Goal: Check status: Check status

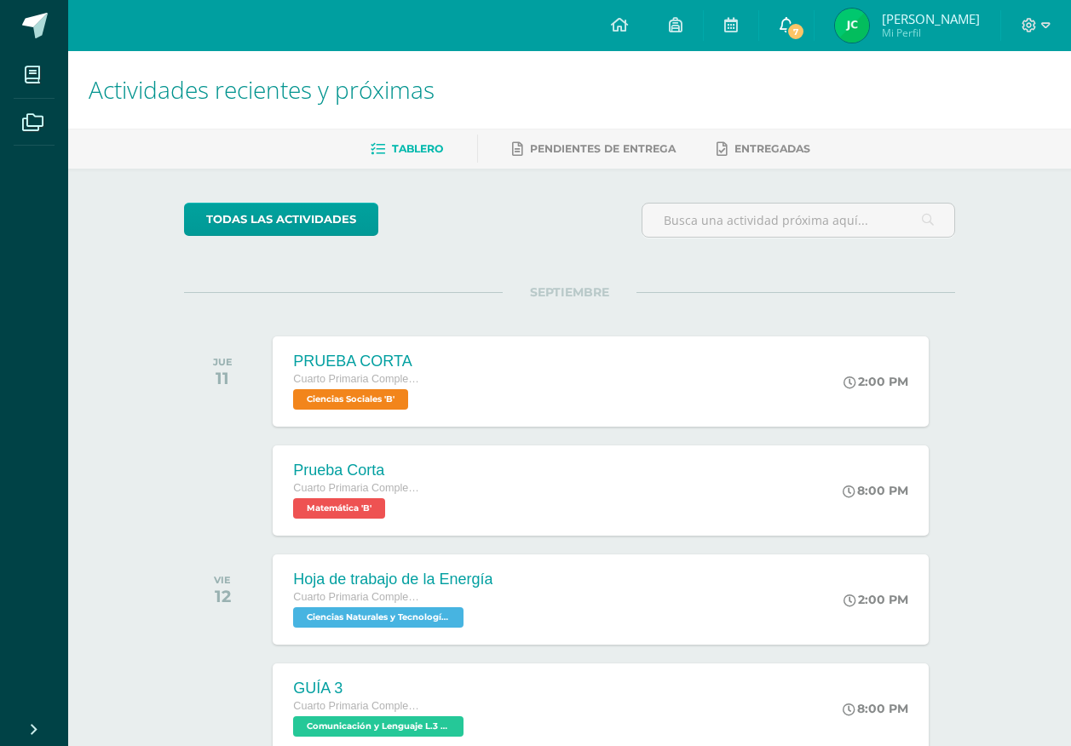
click at [805, 26] on span "7" at bounding box center [795, 31] width 19 height 19
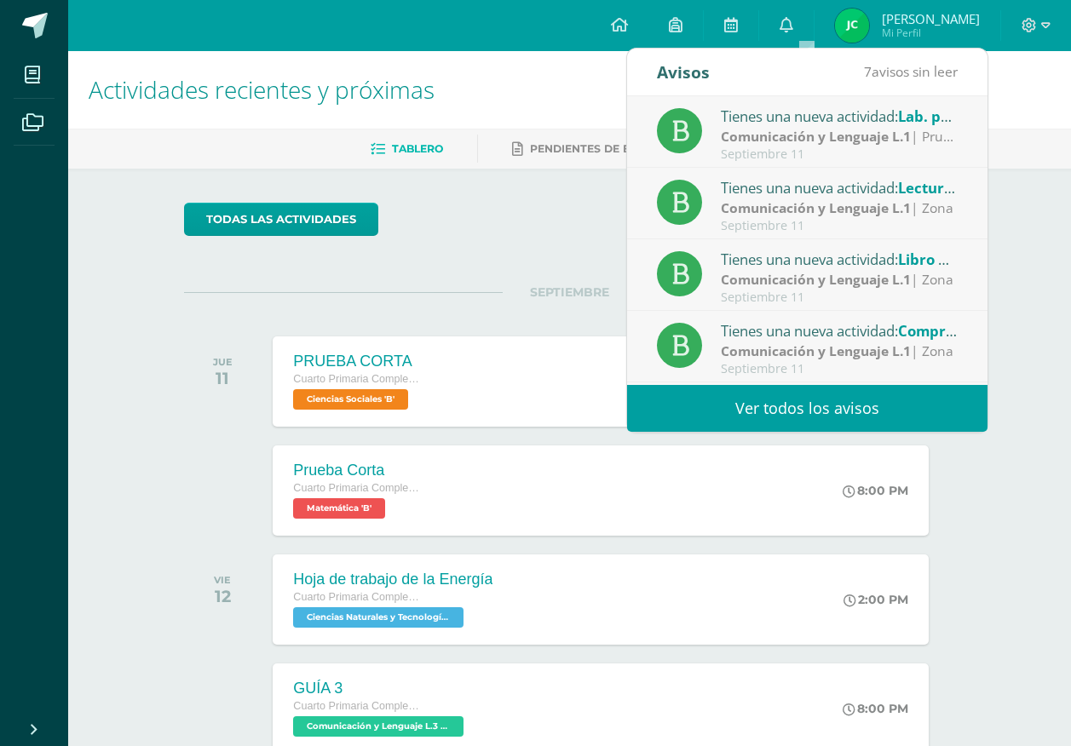
click at [858, 402] on link "Ver todos los avisos" at bounding box center [807, 408] width 360 height 47
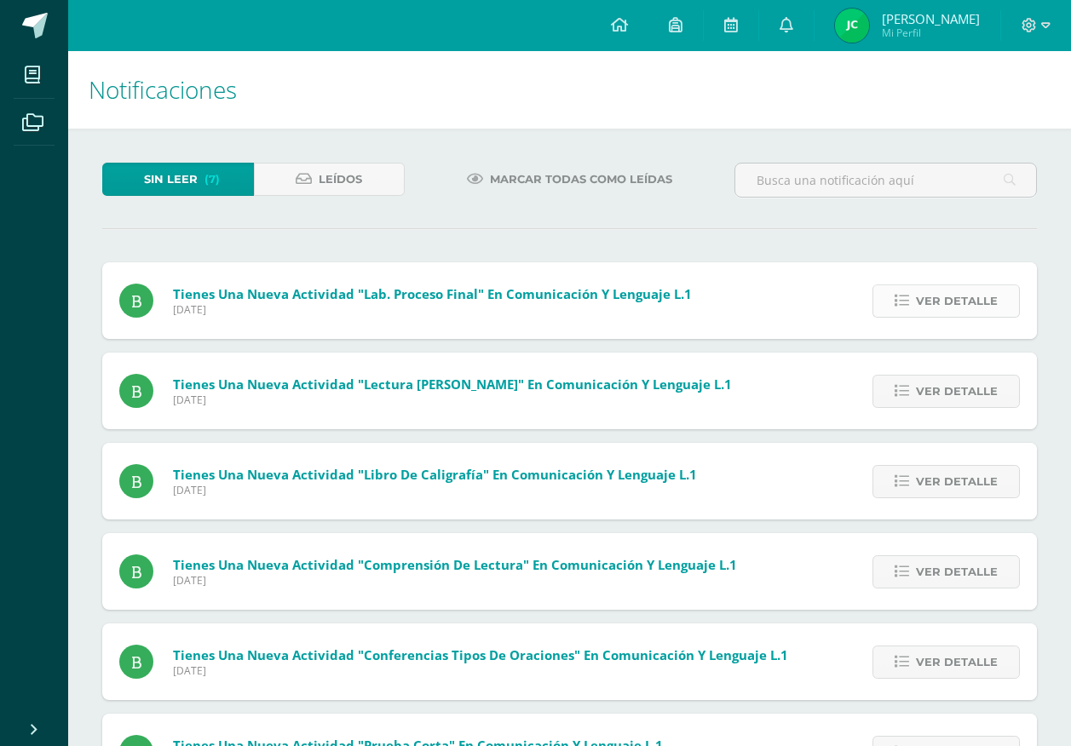
click at [922, 289] on span "Ver detalle" at bounding box center [957, 301] width 82 height 32
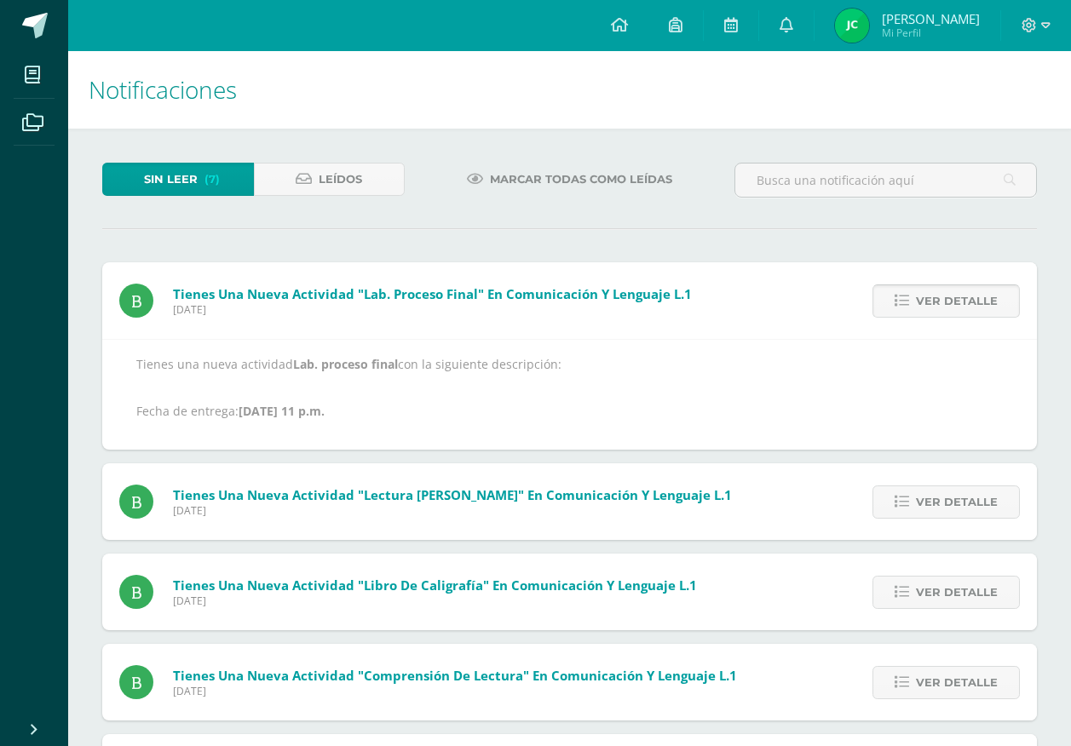
click at [922, 289] on span "Ver detalle" at bounding box center [957, 301] width 82 height 32
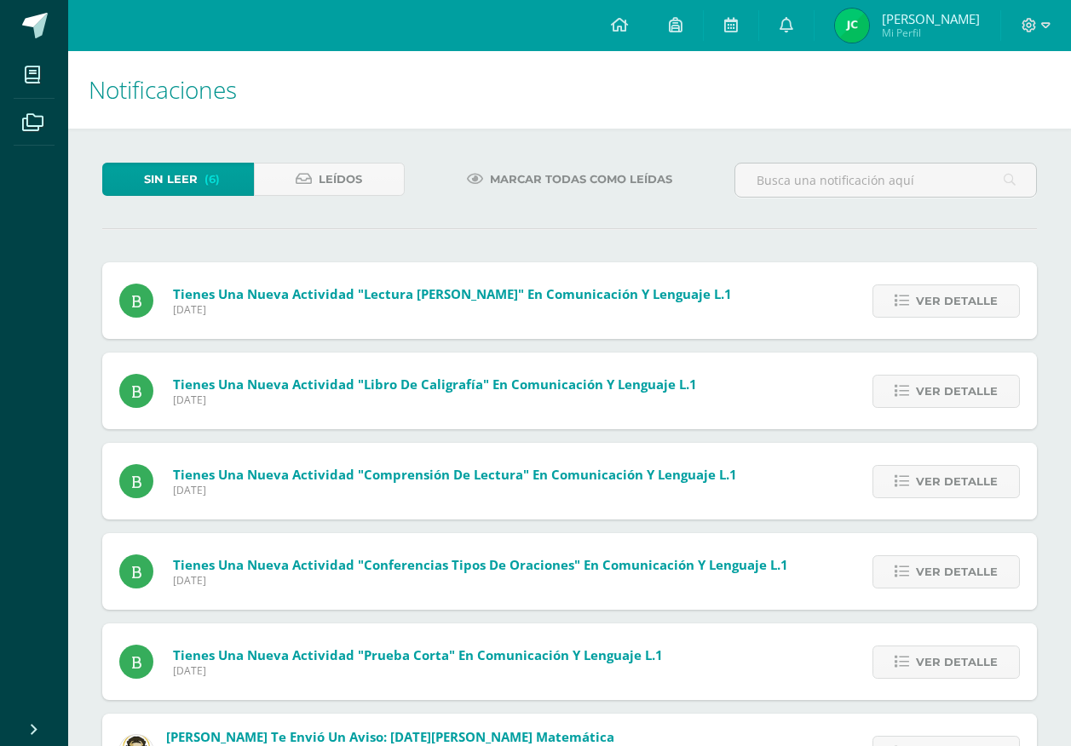
click at [922, 289] on span "Ver detalle" at bounding box center [957, 301] width 82 height 32
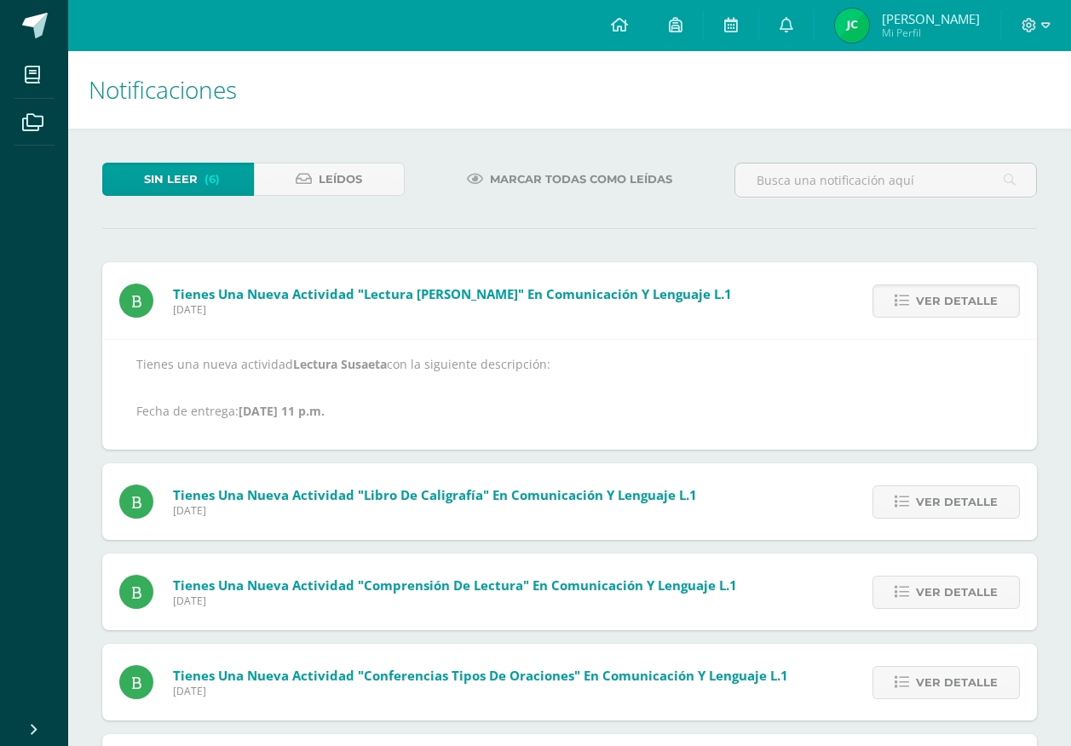
click at [922, 289] on span "Ver detalle" at bounding box center [957, 301] width 82 height 32
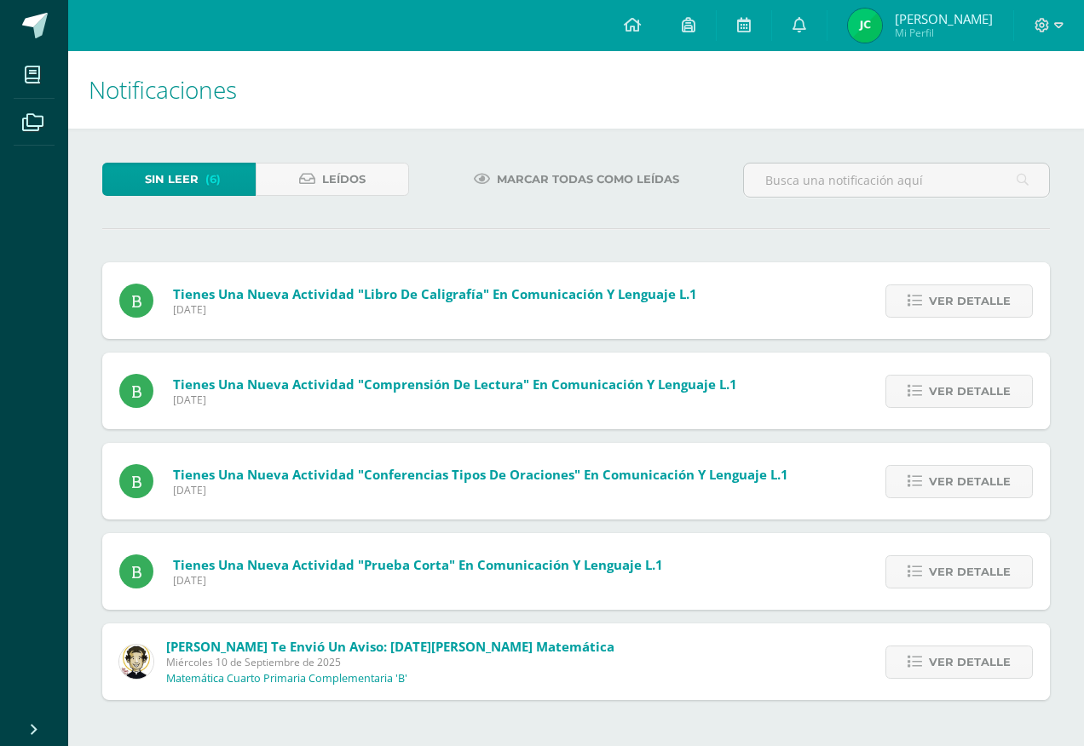
click at [923, 289] on link "Ver detalle" at bounding box center [958, 301] width 147 height 33
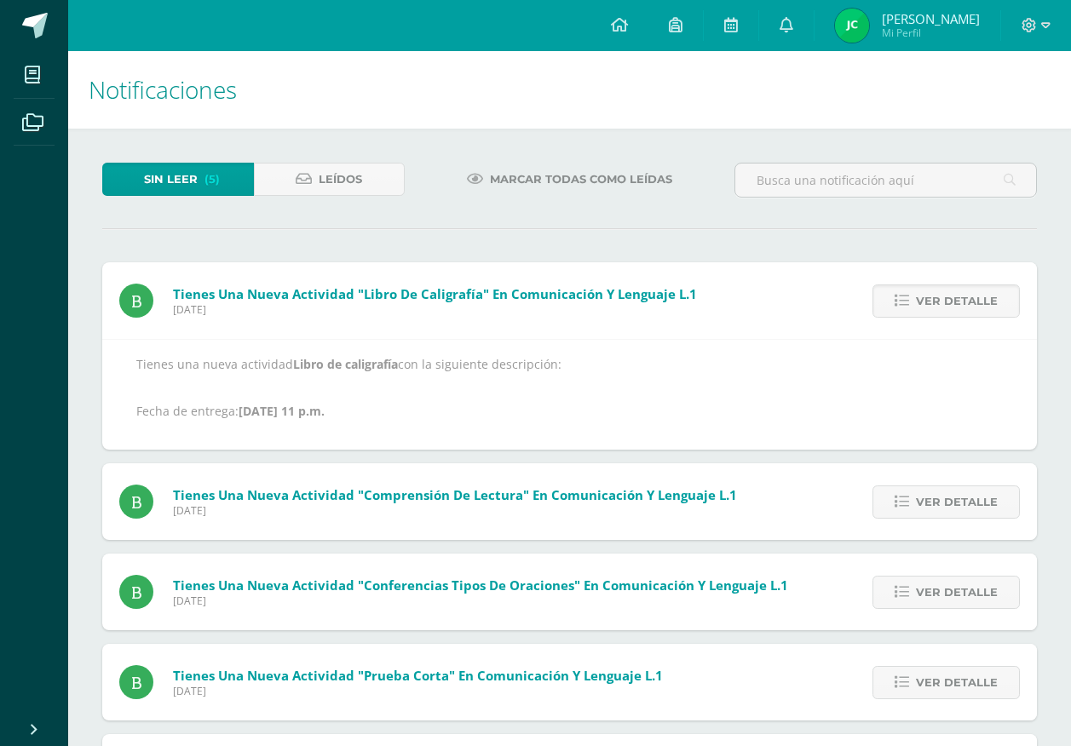
click at [923, 289] on span "Ver detalle" at bounding box center [957, 301] width 82 height 32
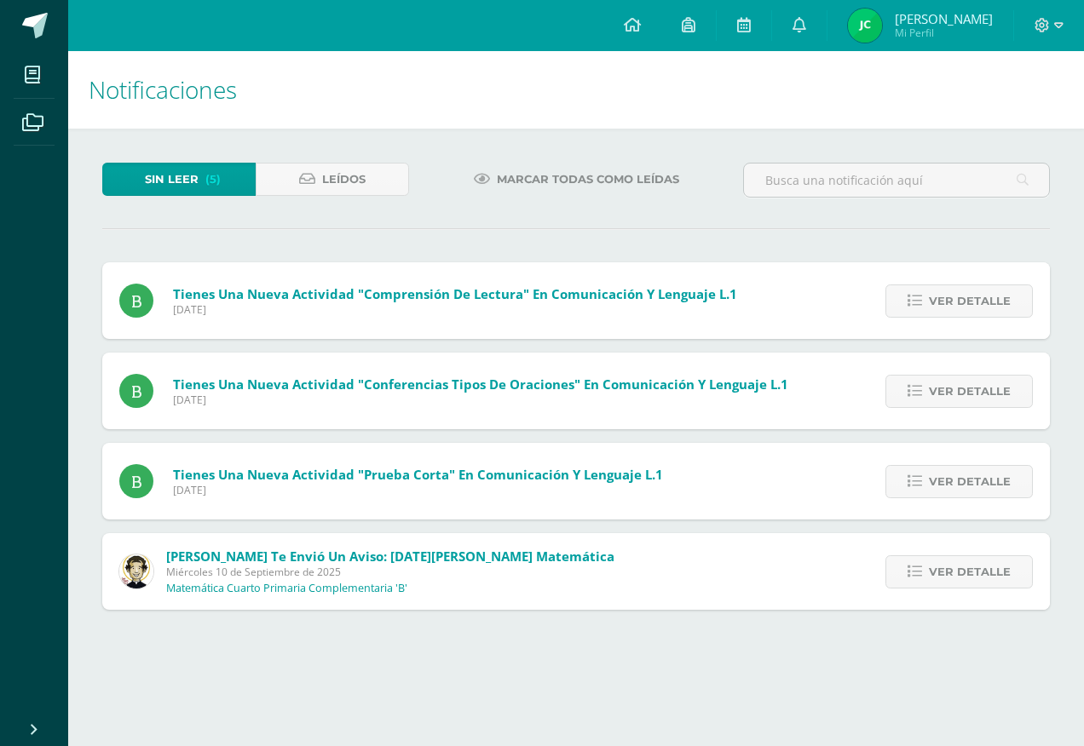
click at [923, 289] on link "Ver detalle" at bounding box center [958, 301] width 147 height 33
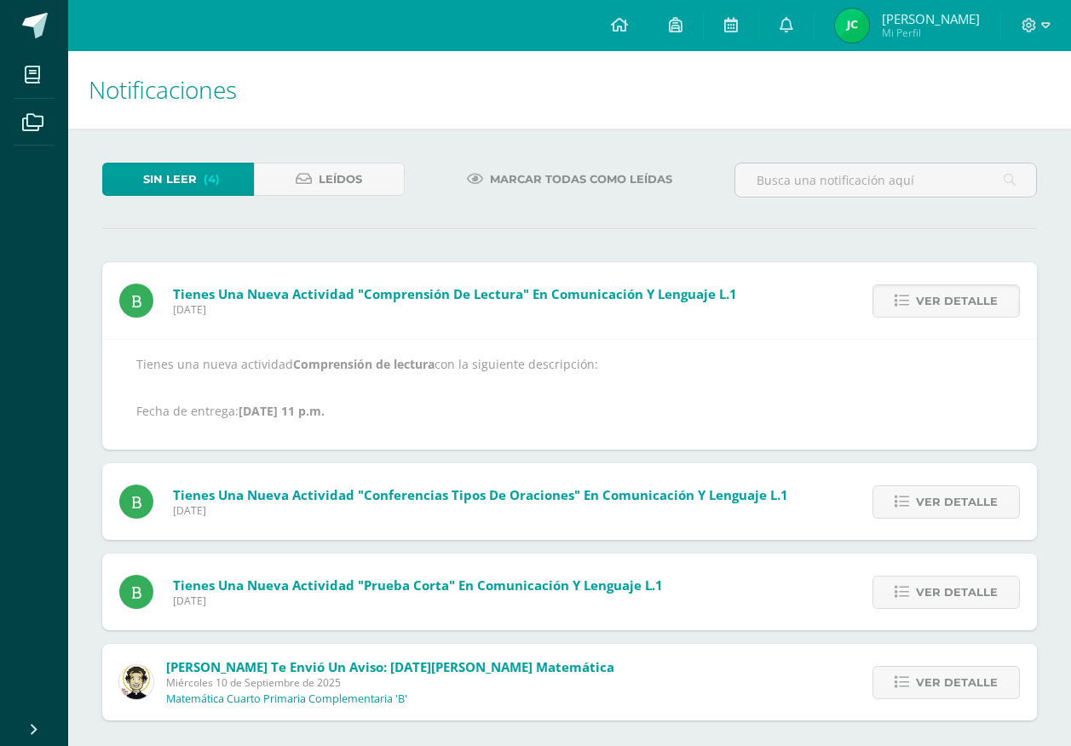
click at [923, 289] on span "Ver detalle" at bounding box center [957, 301] width 82 height 32
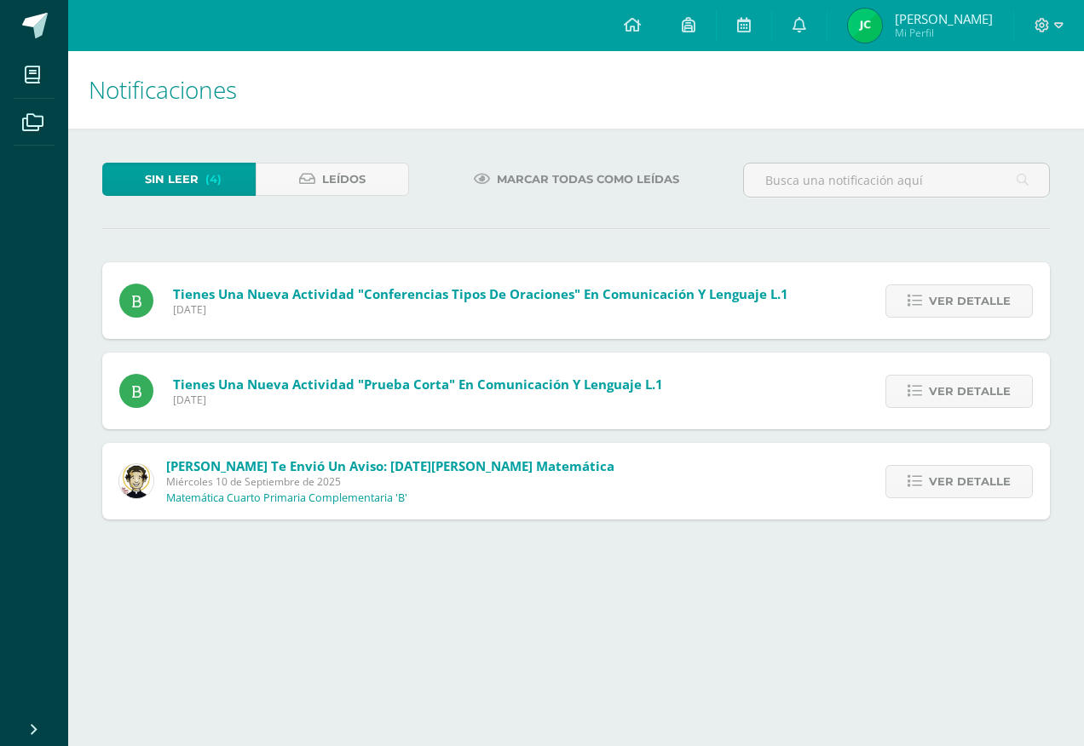
click at [923, 289] on link "Ver detalle" at bounding box center [958, 301] width 147 height 33
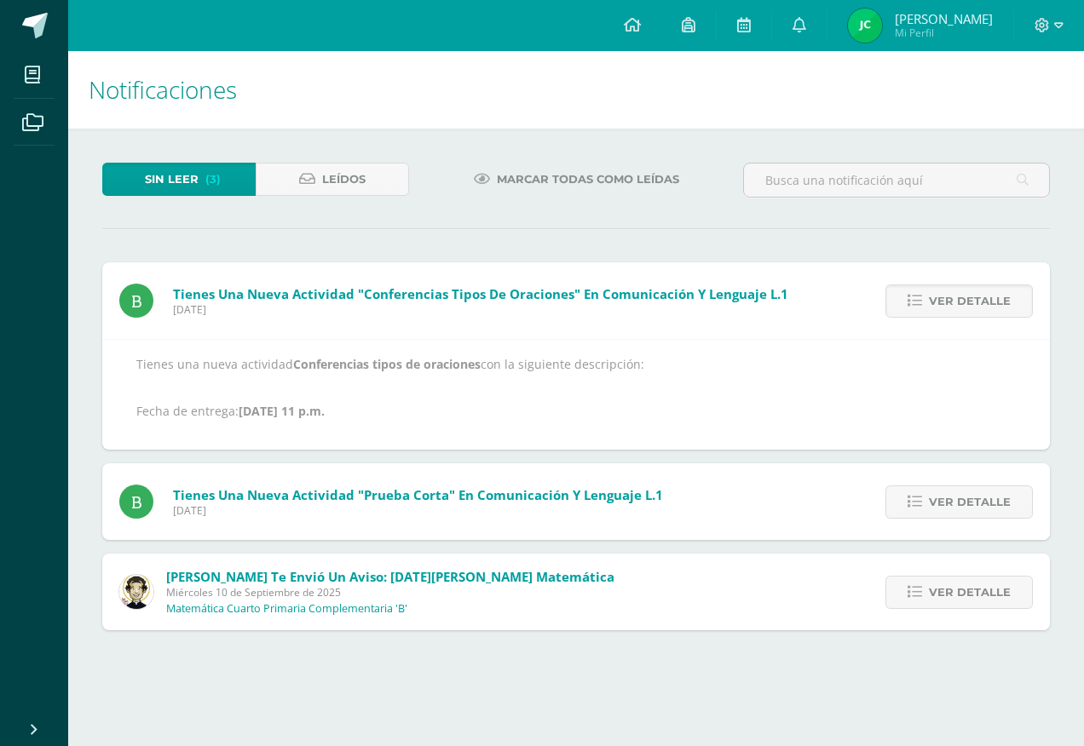
click at [923, 289] on link "Ver detalle" at bounding box center [958, 301] width 147 height 33
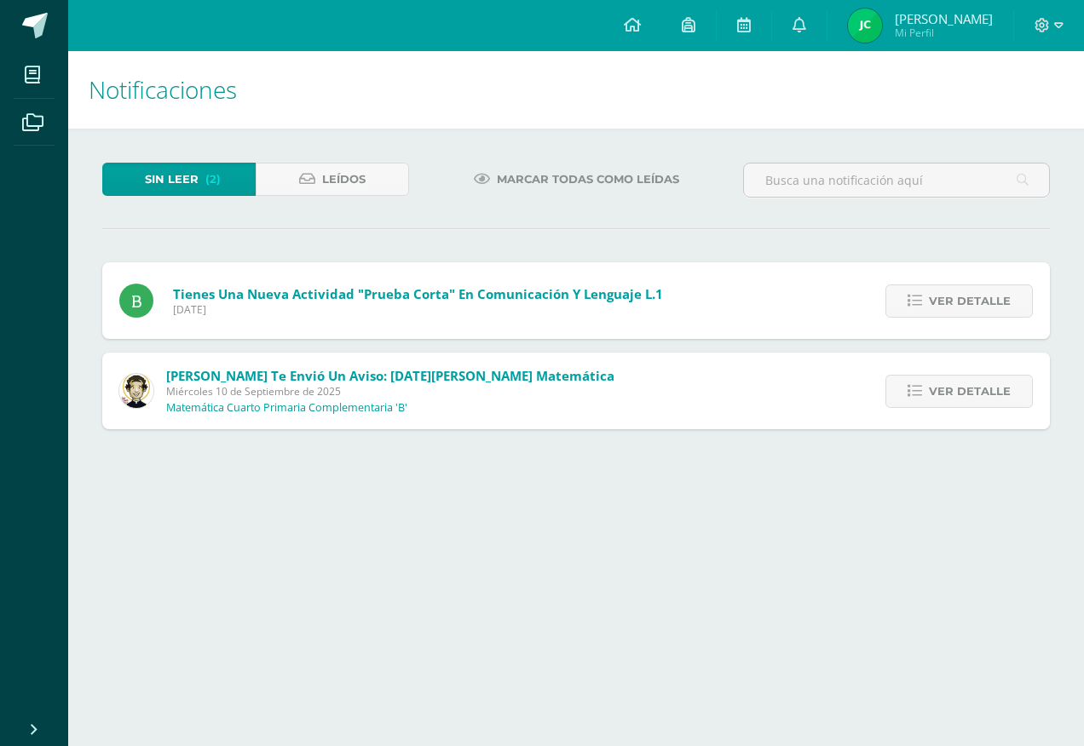
click at [923, 289] on link "Ver detalle" at bounding box center [958, 301] width 147 height 33
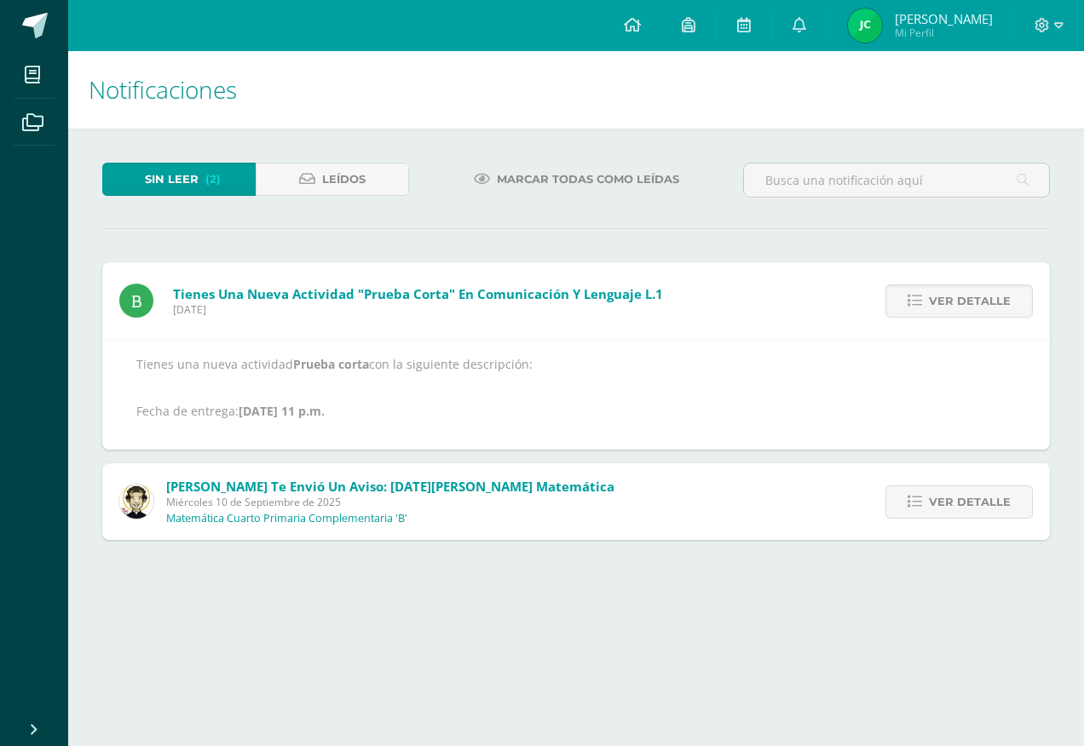
click at [923, 289] on link "Ver detalle" at bounding box center [958, 301] width 147 height 33
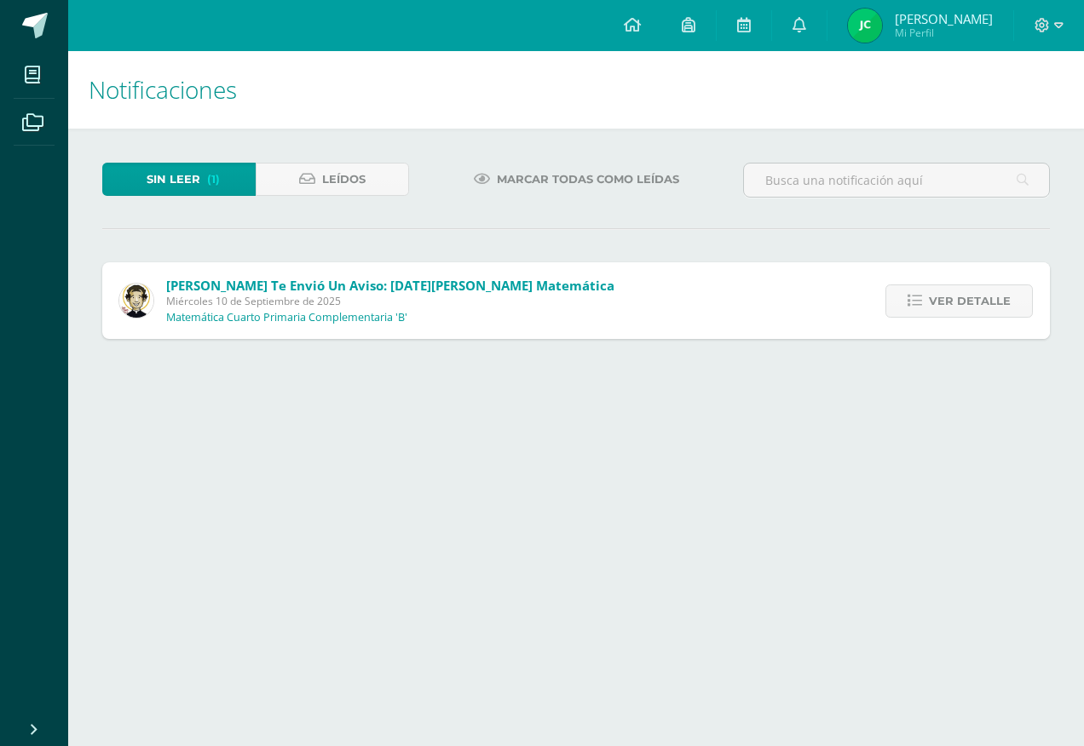
click at [923, 289] on link "Ver detalle" at bounding box center [958, 301] width 147 height 33
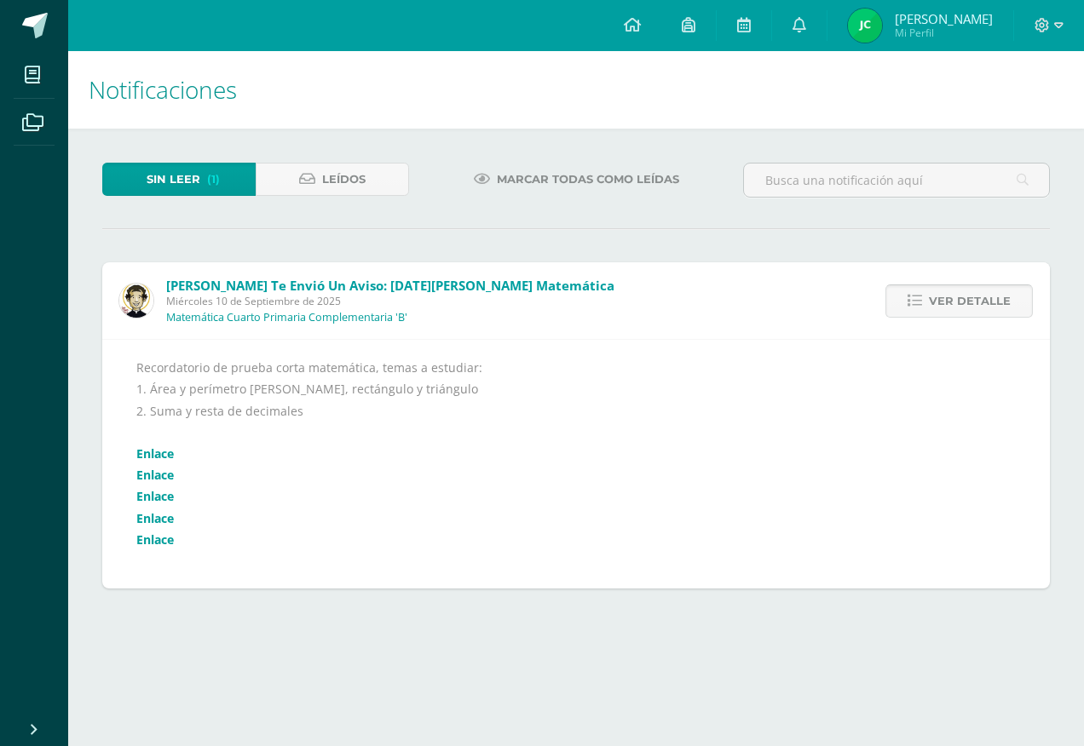
click at [924, 287] on link "Ver detalle" at bounding box center [958, 301] width 147 height 33
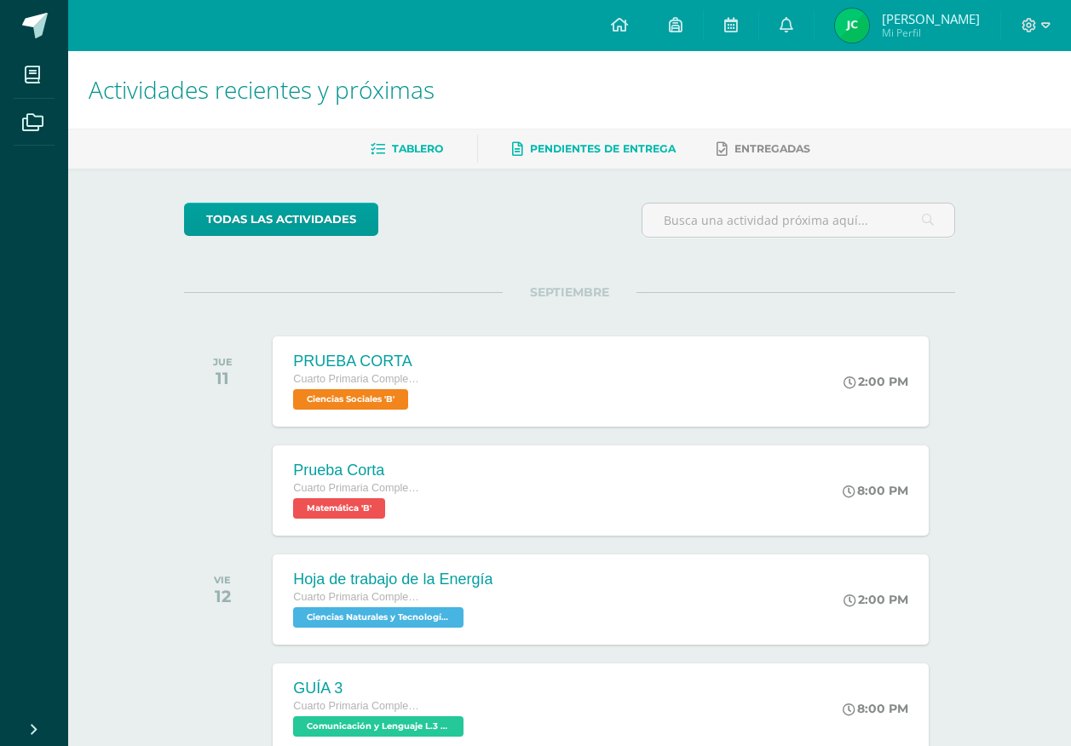
click at [615, 144] on span "Pendientes de entrega" at bounding box center [603, 148] width 146 height 13
